Goal: Transaction & Acquisition: Subscribe to service/newsletter

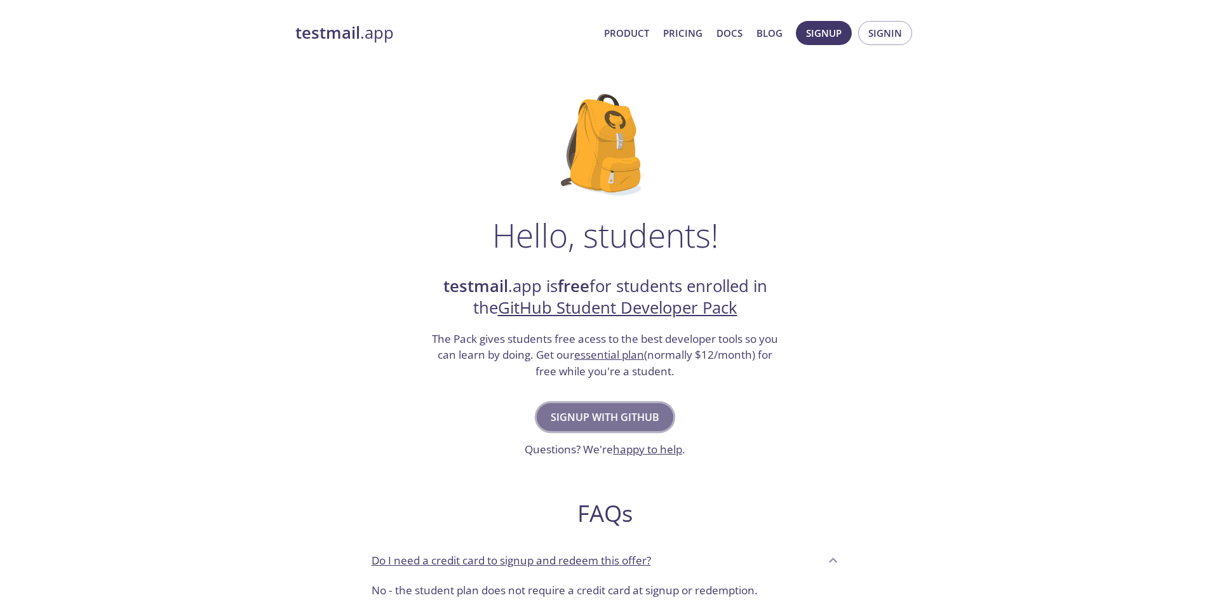
click at [593, 428] on button "Signup with GitHub" at bounding box center [605, 417] width 137 height 28
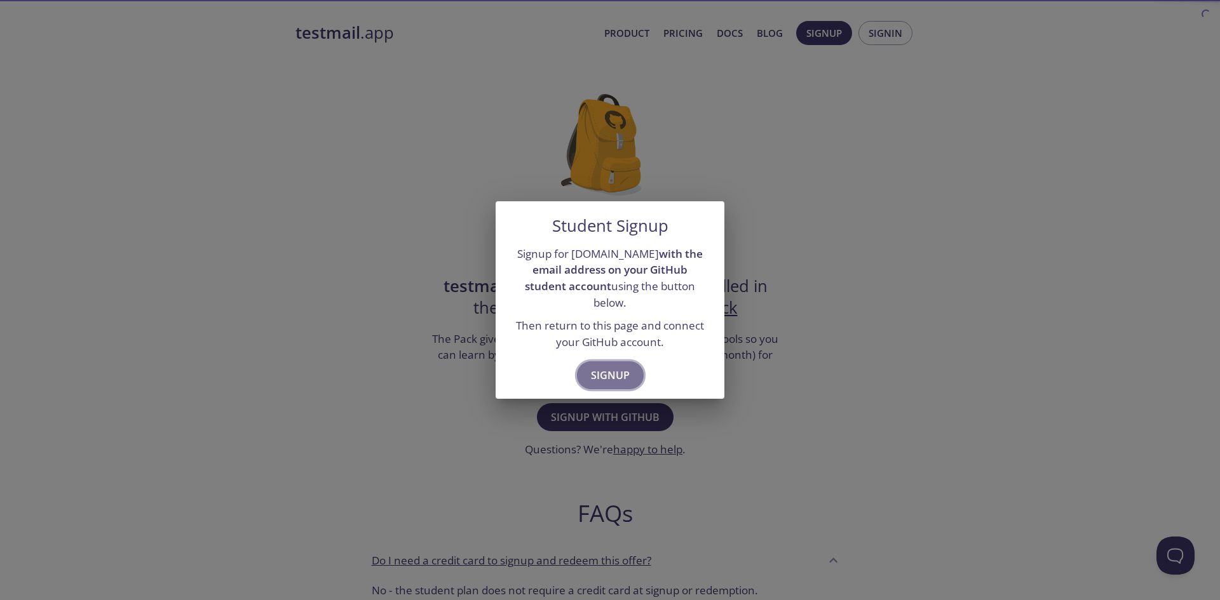
click at [603, 378] on button "Signup" at bounding box center [610, 376] width 67 height 28
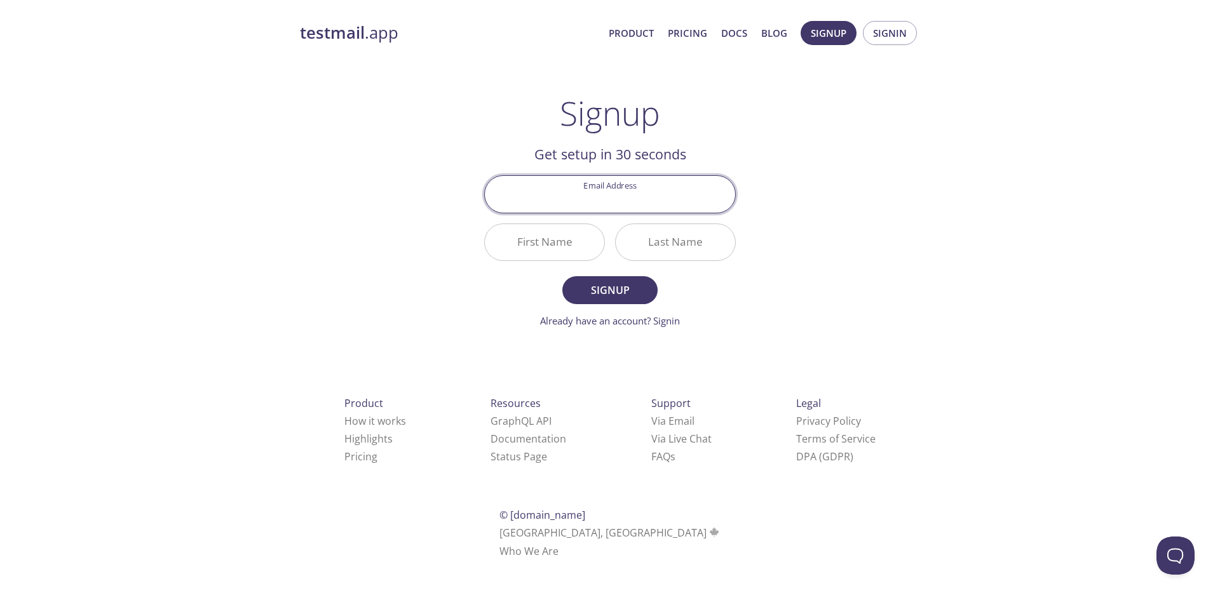
click at [613, 208] on input "Email Address" at bounding box center [610, 194] width 250 height 36
type input "[EMAIL_ADDRESS][DOMAIN_NAME]"
click at [534, 232] on input "First Name" at bounding box center [544, 242] width 119 height 36
type input "ZQBT"
click at [680, 257] on input "Last Name" at bounding box center [675, 242] width 119 height 36
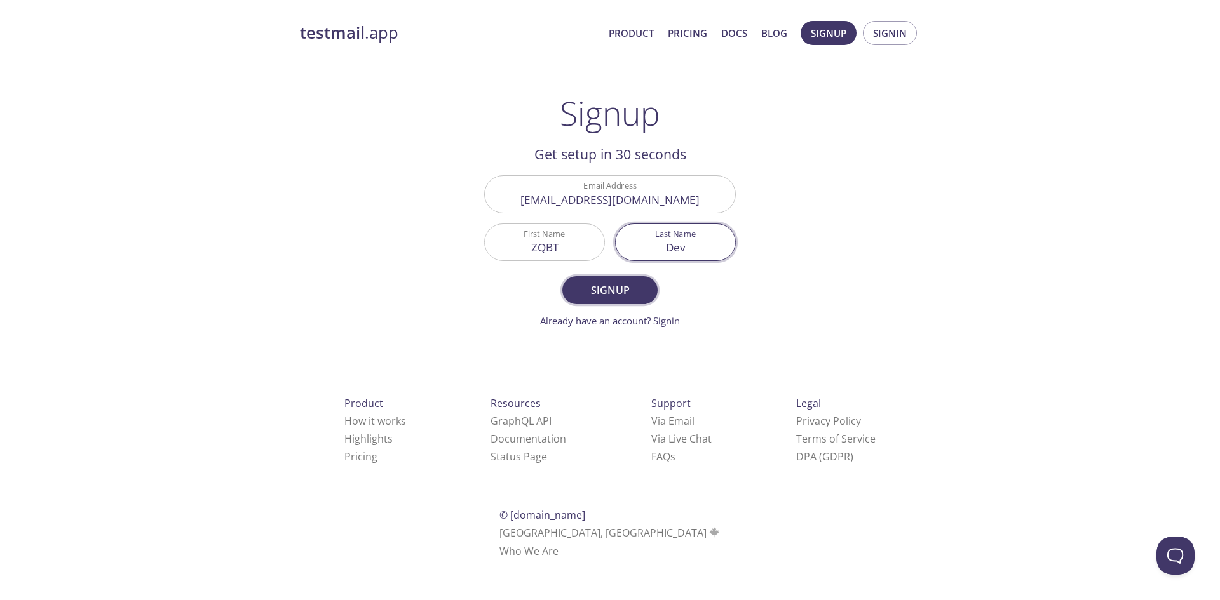
type input "Dev"
click at [633, 286] on span "Signup" at bounding box center [609, 290] width 67 height 18
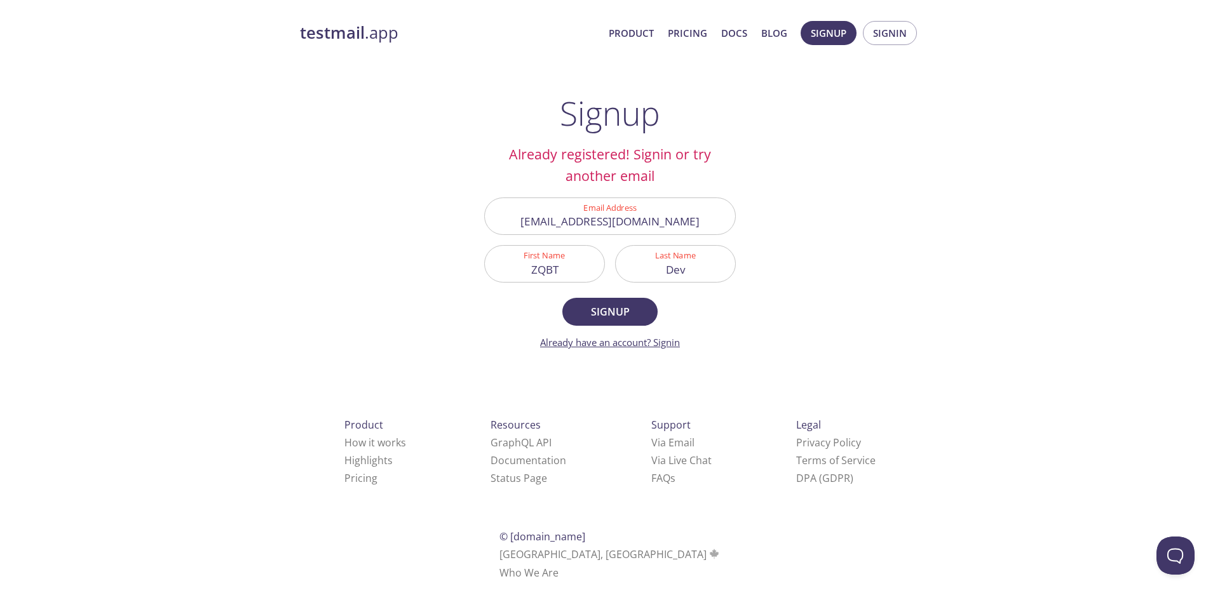
click at [674, 343] on link "Already have an account? Signin" at bounding box center [610, 342] width 140 height 13
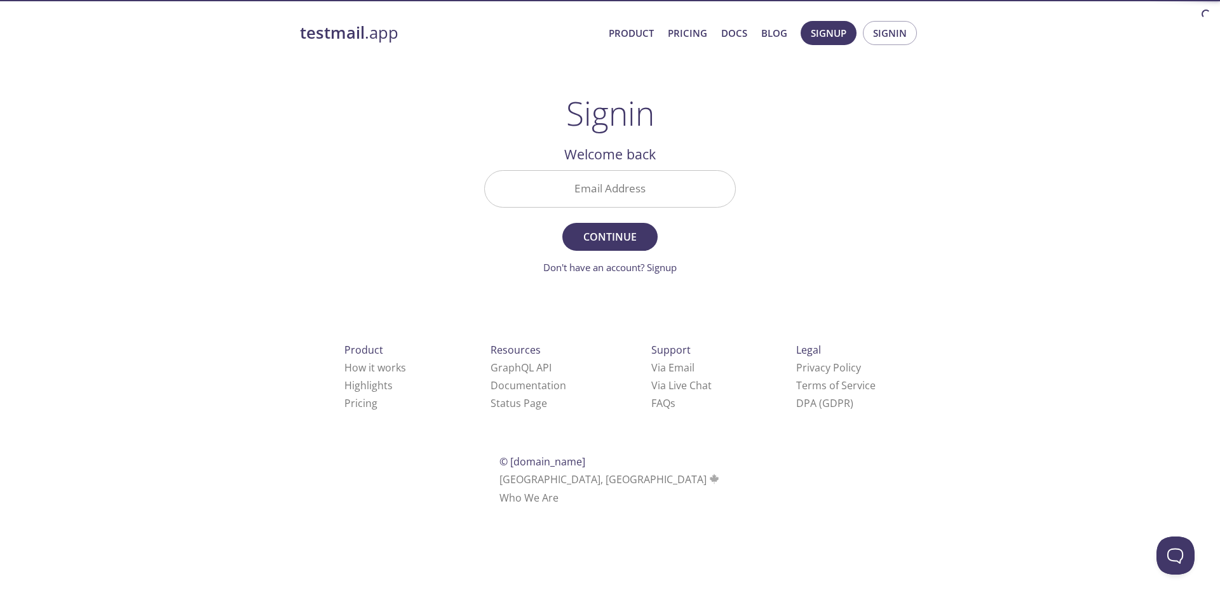
click at [625, 181] on input "Email Address" at bounding box center [610, 189] width 250 height 36
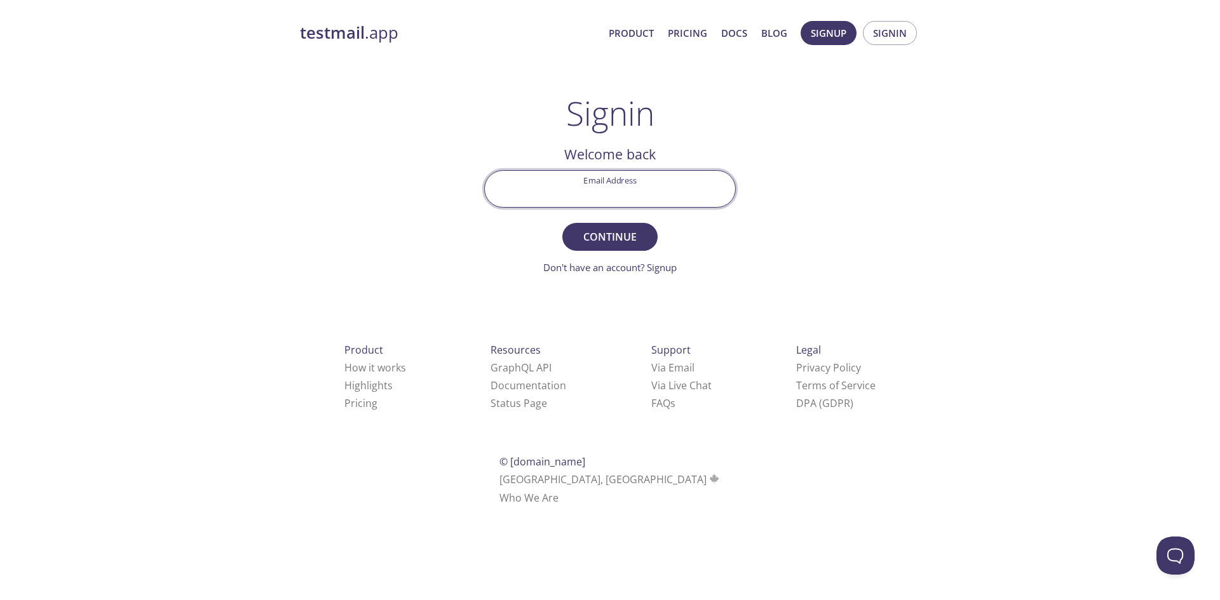
type input "[EMAIL_ADDRESS][DOMAIN_NAME]"
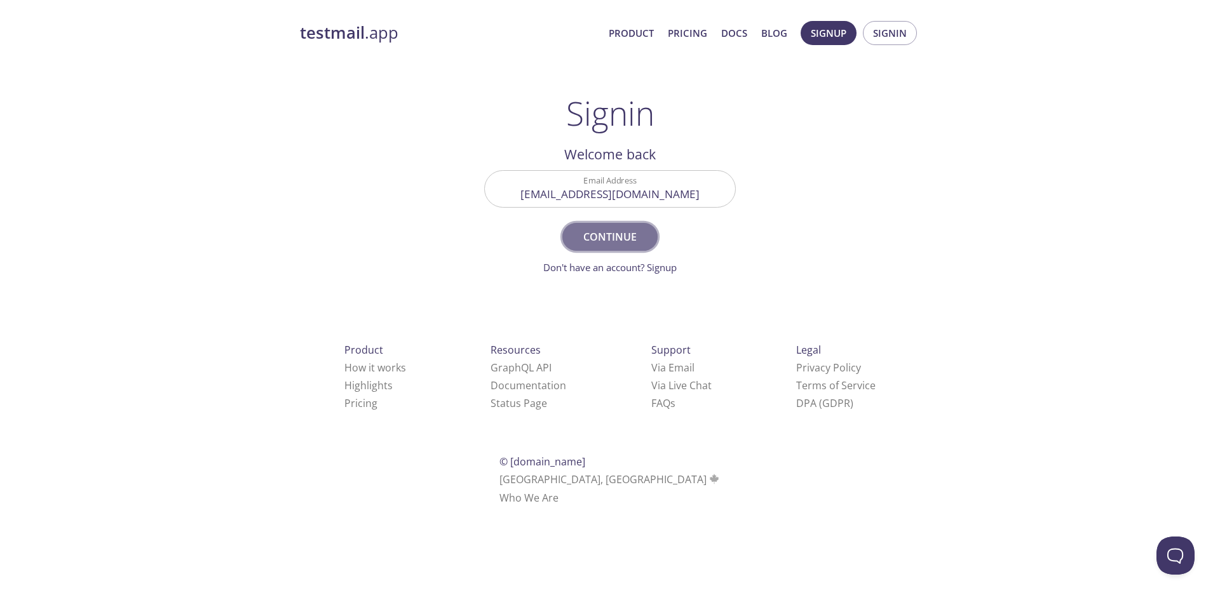
click at [625, 232] on span "Continue" at bounding box center [609, 237] width 67 height 18
click at [632, 197] on input "Signin Security Code" at bounding box center [610, 189] width 250 height 36
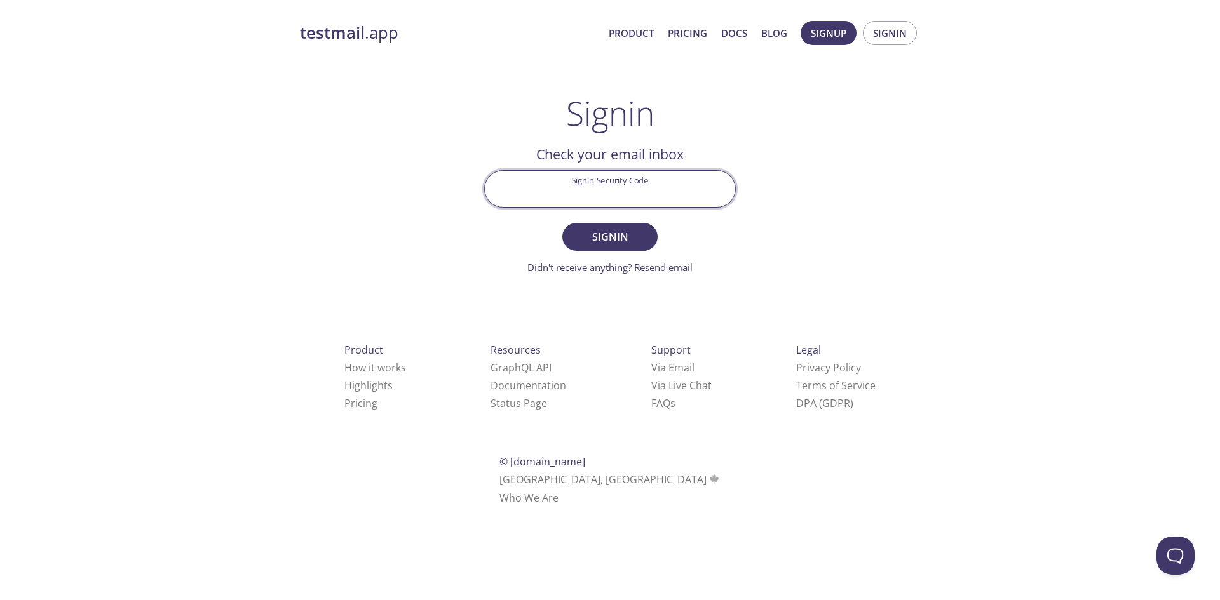
paste input "JMPEKPZ"
type input "JMPEKPZ"
click at [612, 232] on span "Signin" at bounding box center [609, 237] width 67 height 18
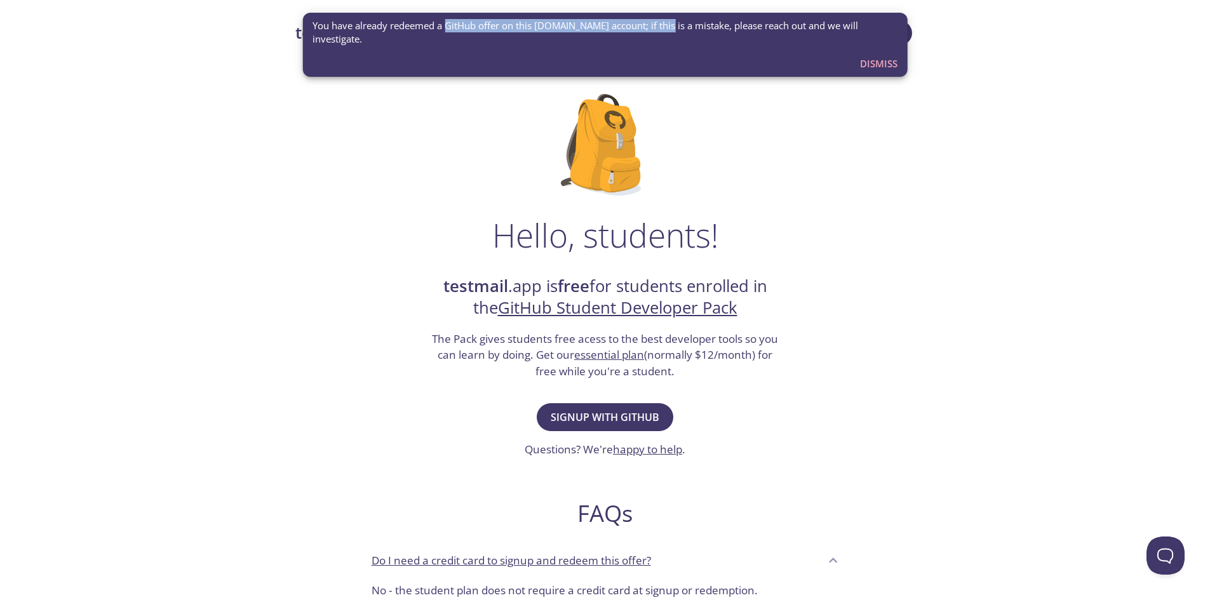
drag, startPoint x: 446, startPoint y: 36, endPoint x: 691, endPoint y: 27, distance: 244.8
click at [670, 27] on div "You have already redeemed a GitHub offer on this testmail.app account; if this …" at bounding box center [605, 32] width 585 height 37
drag, startPoint x: 866, startPoint y: 43, endPoint x: 875, endPoint y: 44, distance: 8.9
click at [874, 51] on div "Dismiss" at bounding box center [874, 63] width 58 height 24
click at [875, 55] on span "Dismiss" at bounding box center [878, 63] width 37 height 17
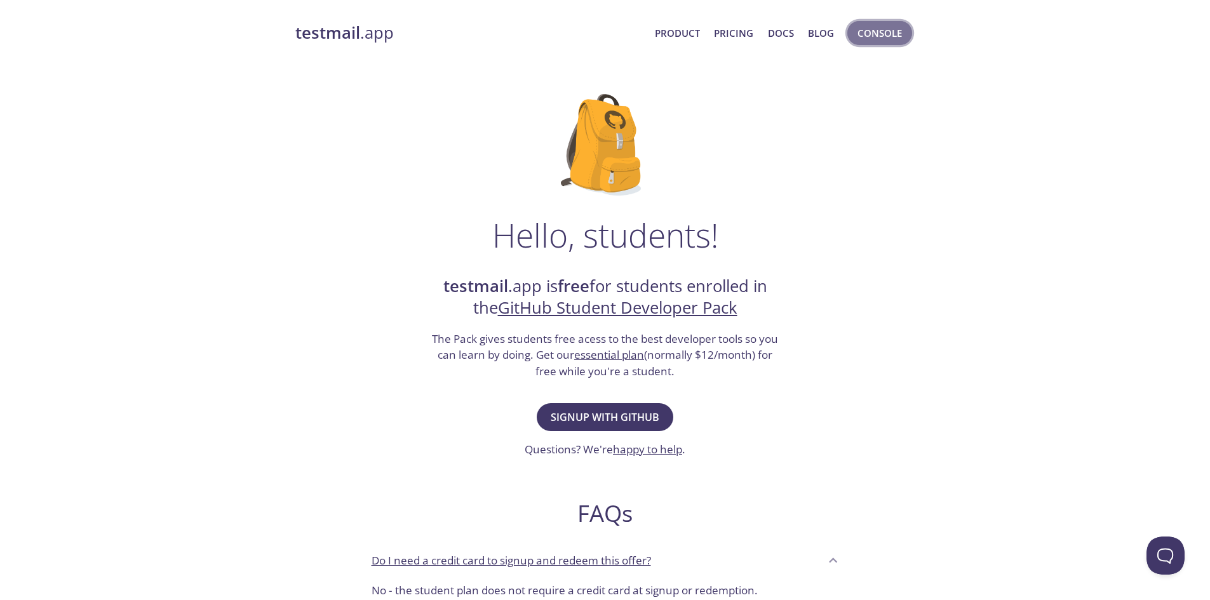
click at [862, 31] on span "Console" at bounding box center [880, 33] width 44 height 17
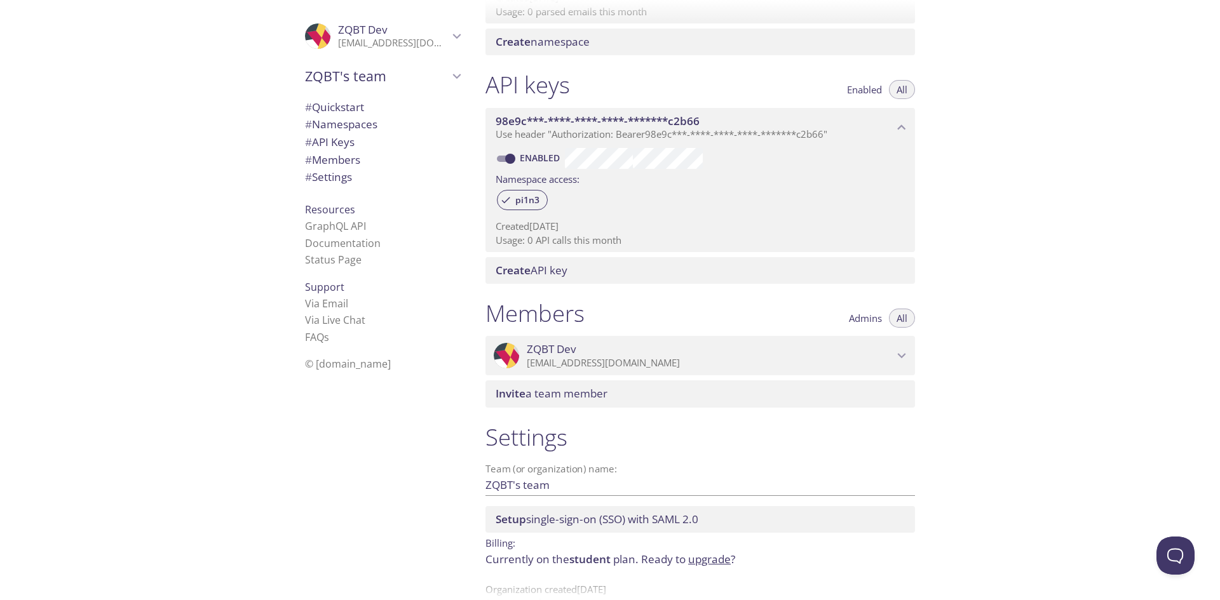
scroll to position [303, 0]
